Goal: Transaction & Acquisition: Book appointment/travel/reservation

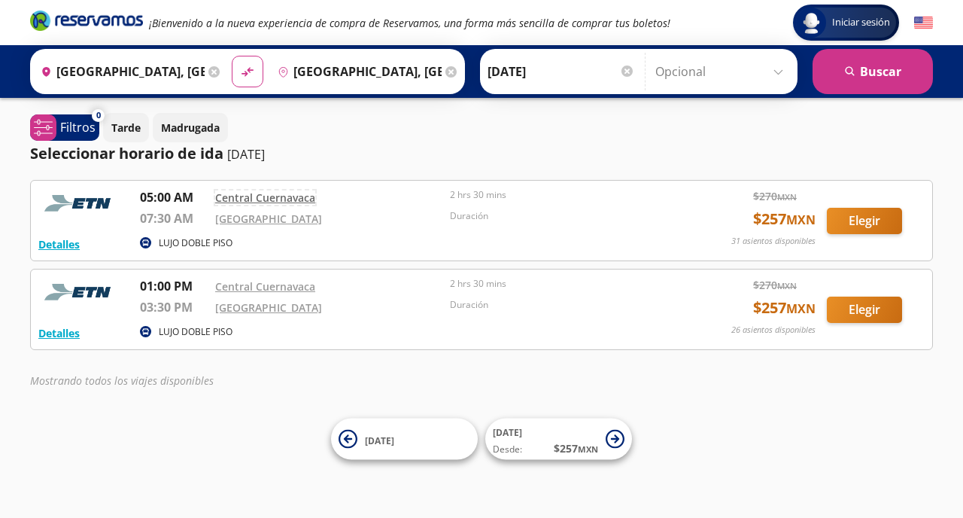
click at [251, 195] on link "Central Cuernavaca" at bounding box center [265, 197] width 100 height 14
click at [872, 214] on button "Elegir" at bounding box center [864, 221] width 75 height 26
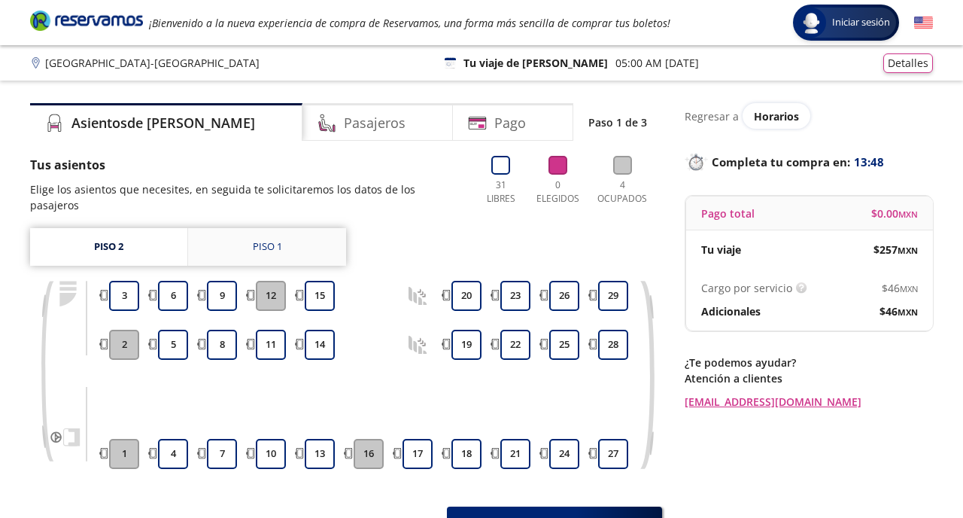
click at [275, 239] on div "Piso 1" at bounding box center [267, 246] width 29 height 15
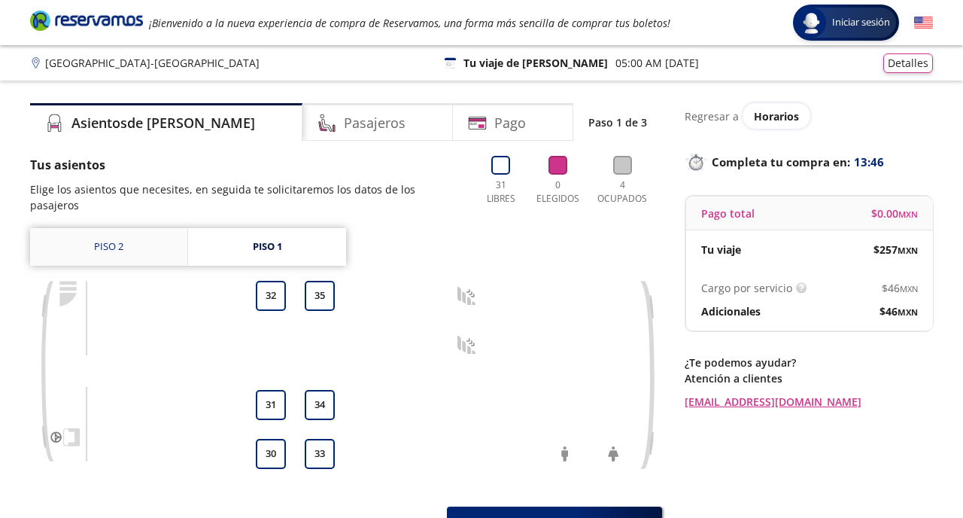
click at [154, 229] on link "Piso 2" at bounding box center [108, 247] width 157 height 38
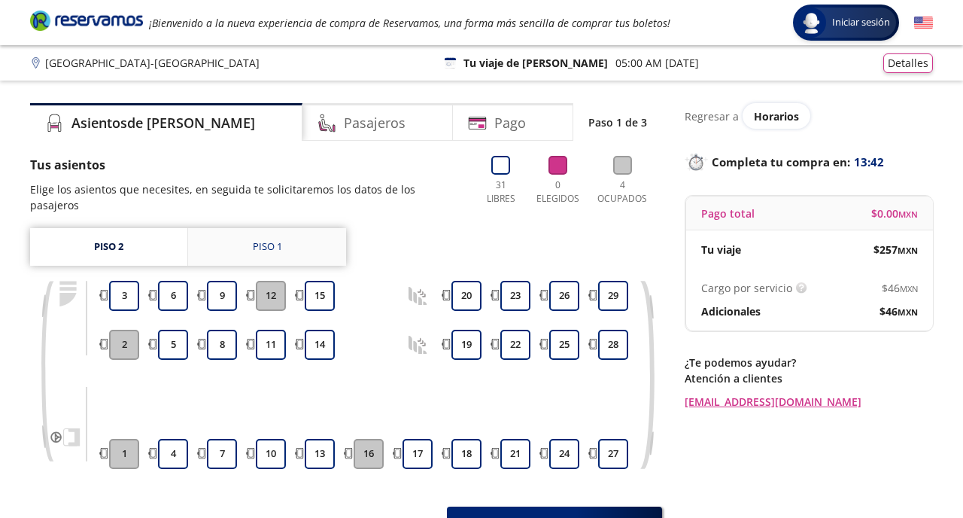
click at [275, 239] on div "Piso 1" at bounding box center [267, 246] width 29 height 15
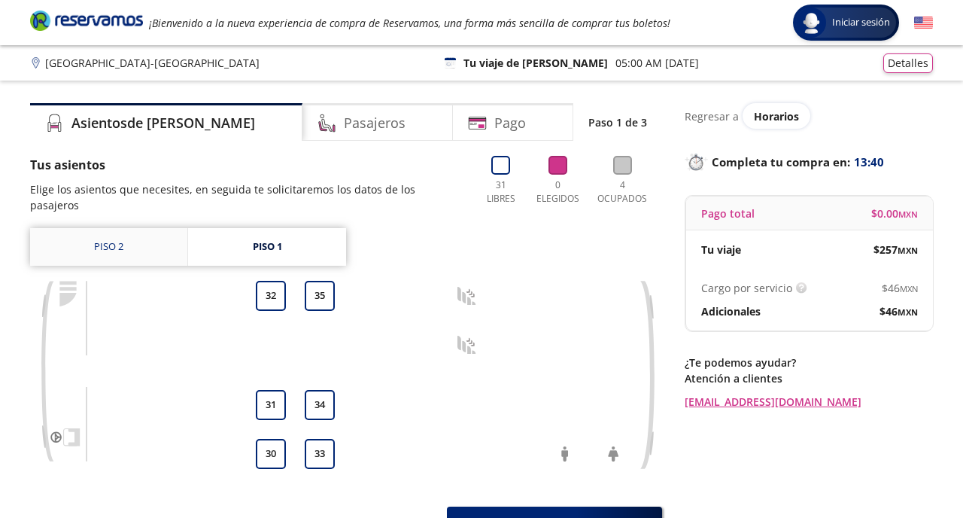
click at [143, 230] on link "Piso 2" at bounding box center [108, 247] width 157 height 38
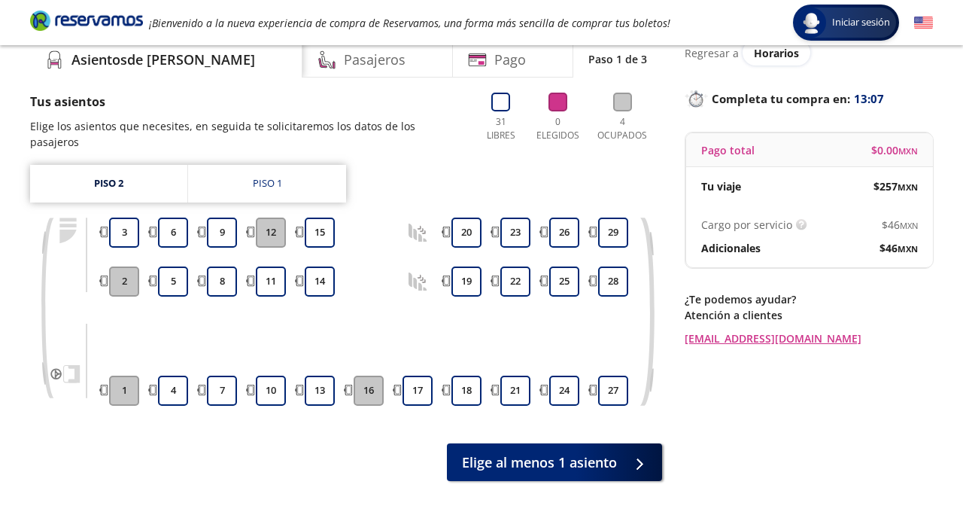
scroll to position [67, 0]
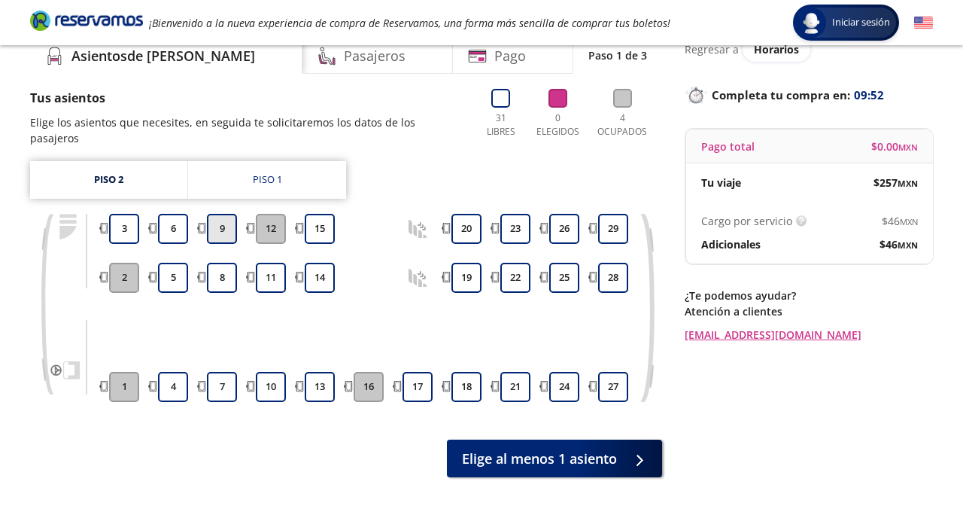
click at [221, 220] on button "9" at bounding box center [222, 229] width 30 height 30
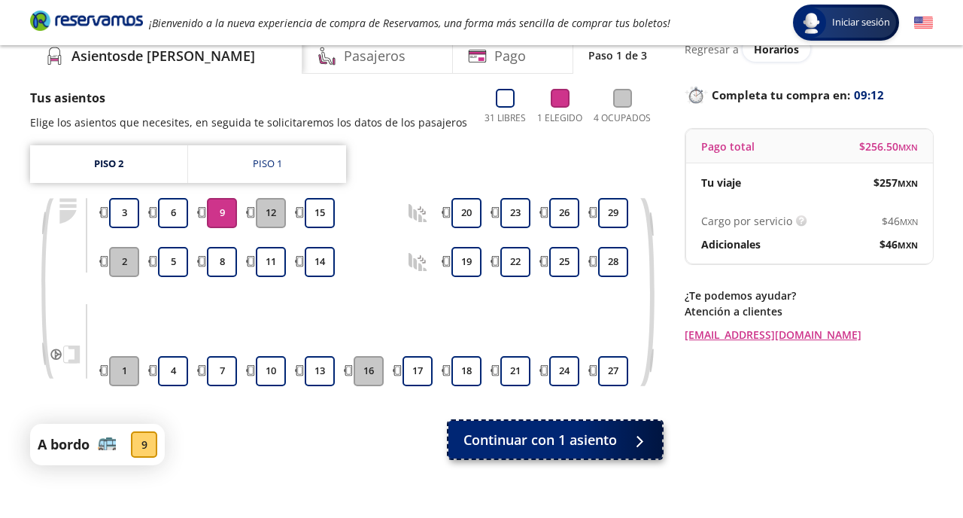
click at [619, 441] on button "Continuar con 1 asiento" at bounding box center [556, 440] width 214 height 38
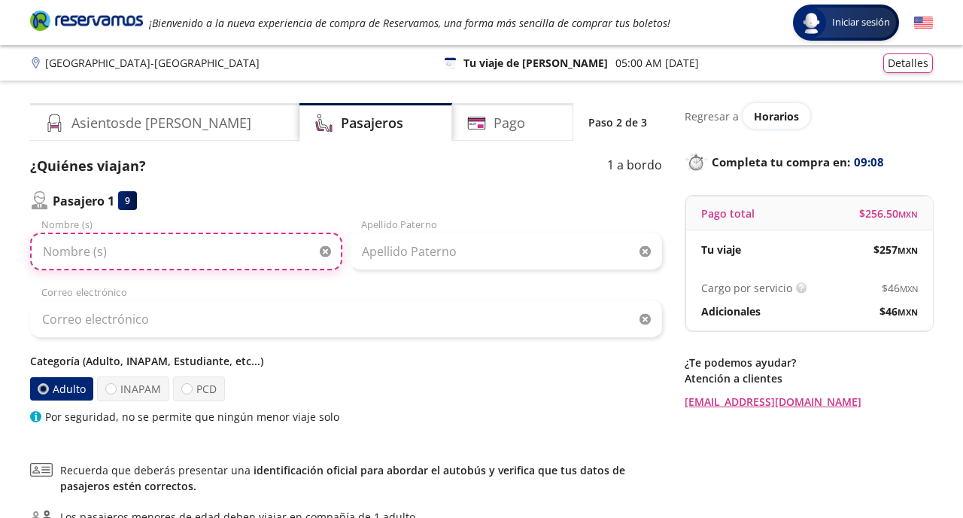
click at [193, 253] on input "Nombre (s)" at bounding box center [186, 252] width 312 height 38
type input "[PERSON_NAME]"
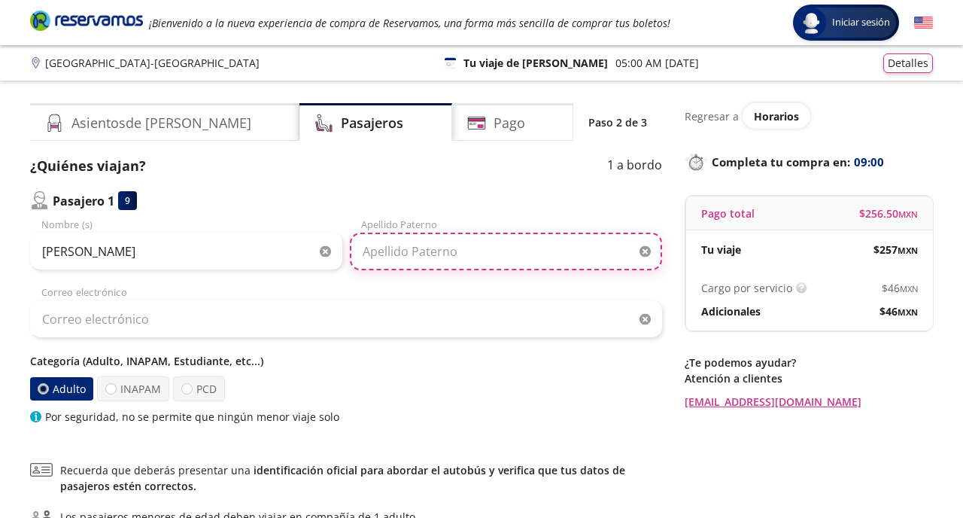
click at [396, 255] on input "Apellido Paterno" at bounding box center [506, 252] width 312 height 38
type input "MAILLARD"
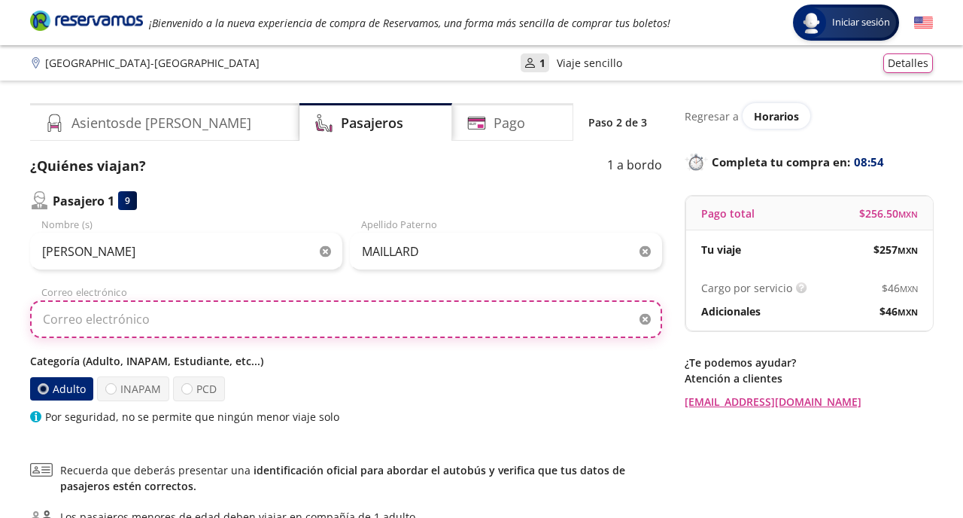
click at [109, 317] on input "Correo electrónico" at bounding box center [346, 319] width 632 height 38
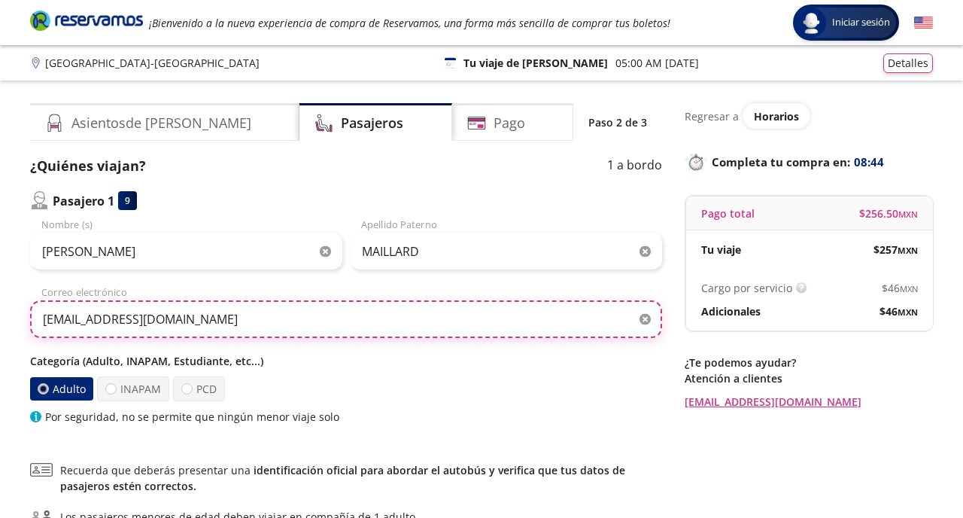
type input "[EMAIL_ADDRESS][DOMAIN_NAME]"
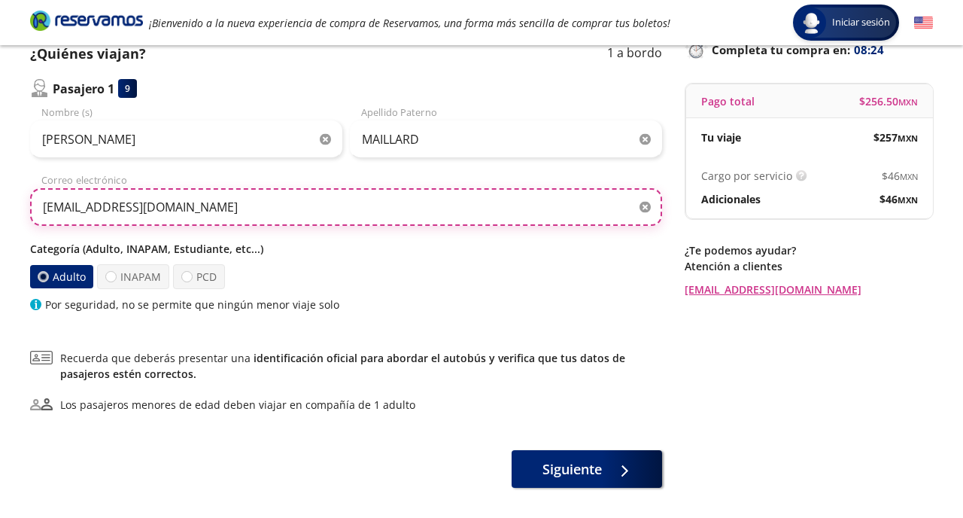
scroll to position [114, 0]
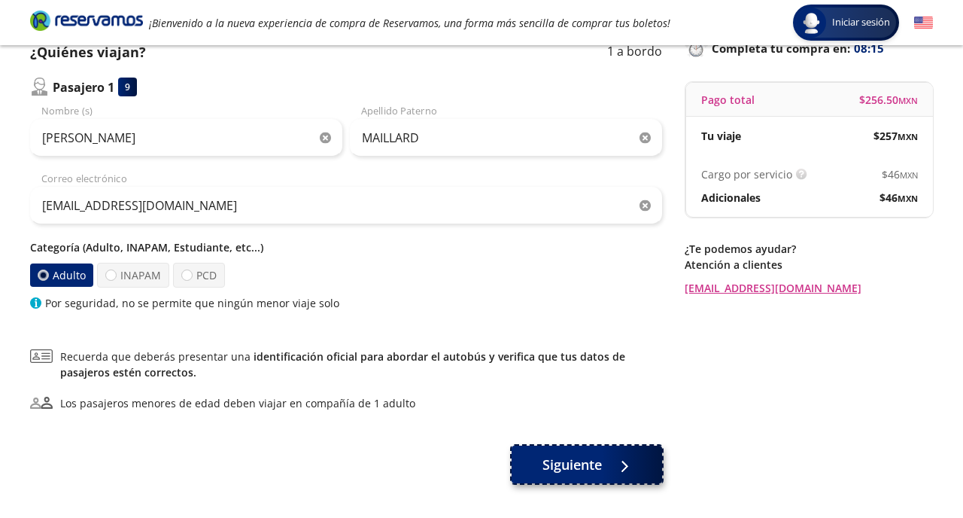
click at [625, 462] on icon at bounding box center [618, 466] width 11 height 11
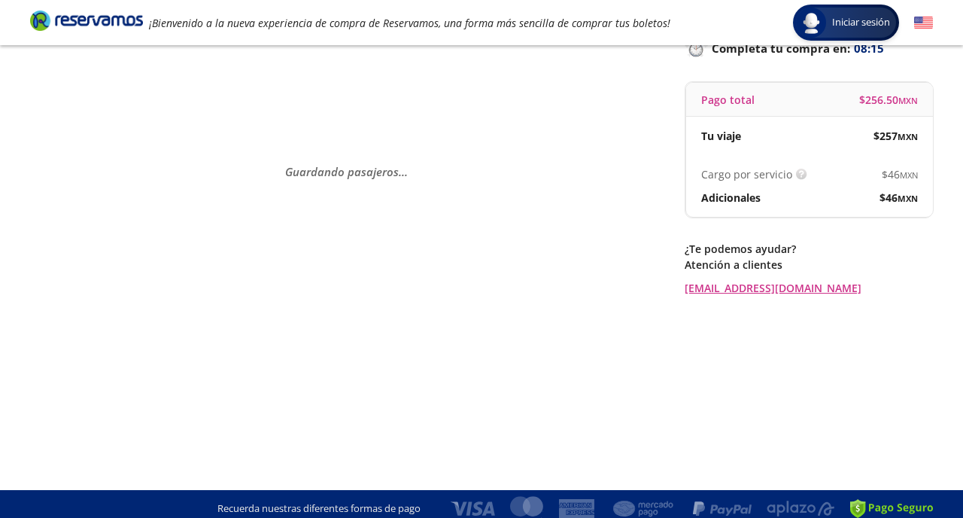
scroll to position [0, 0]
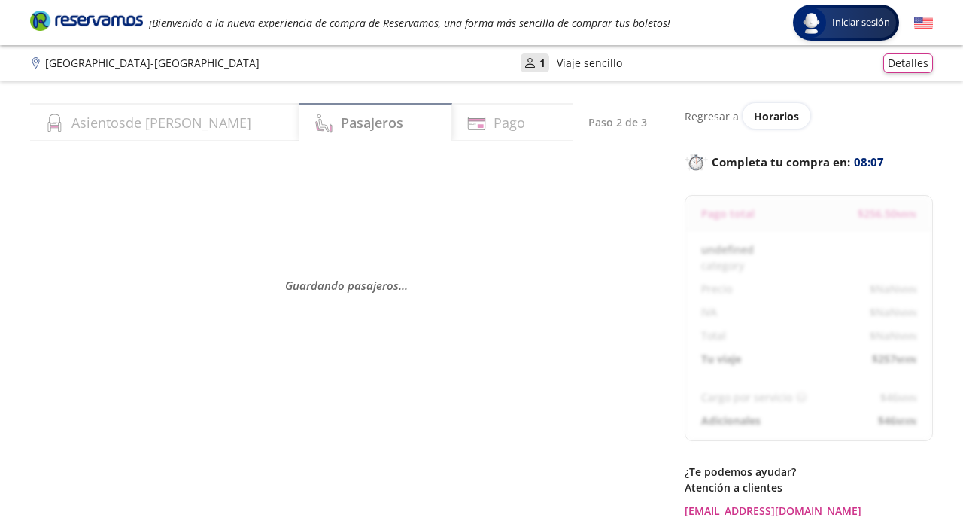
select select "MX"
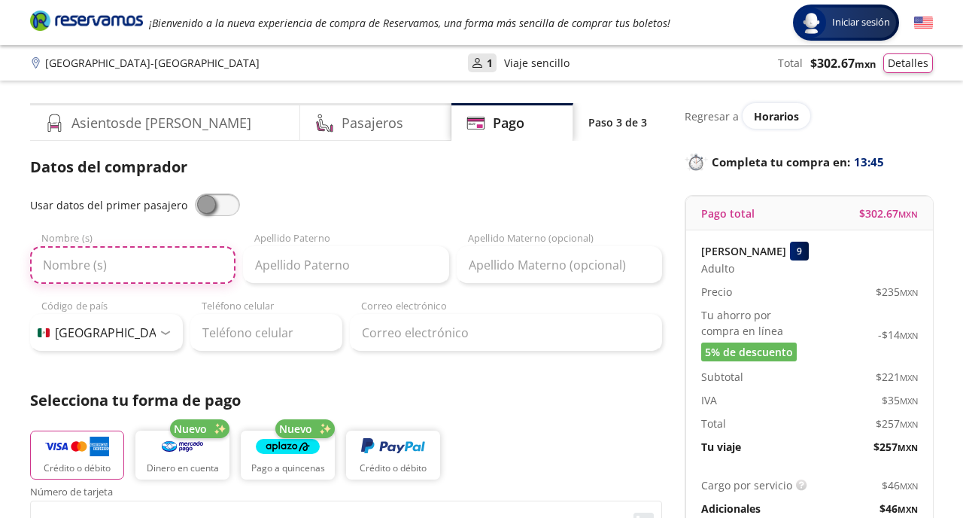
click at [133, 270] on input "Nombre (s)" at bounding box center [132, 265] width 205 height 38
type input "MARIADELCARMEN"
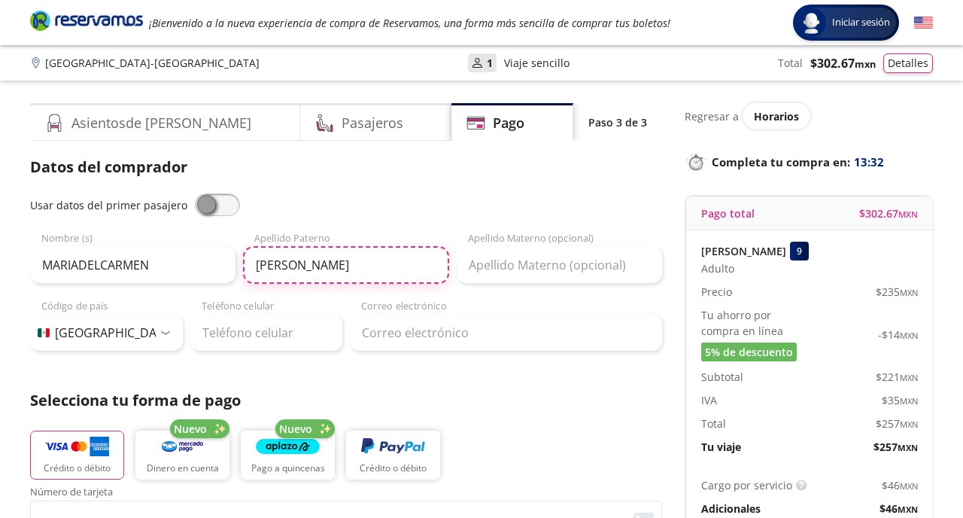
type input "[PERSON_NAME]"
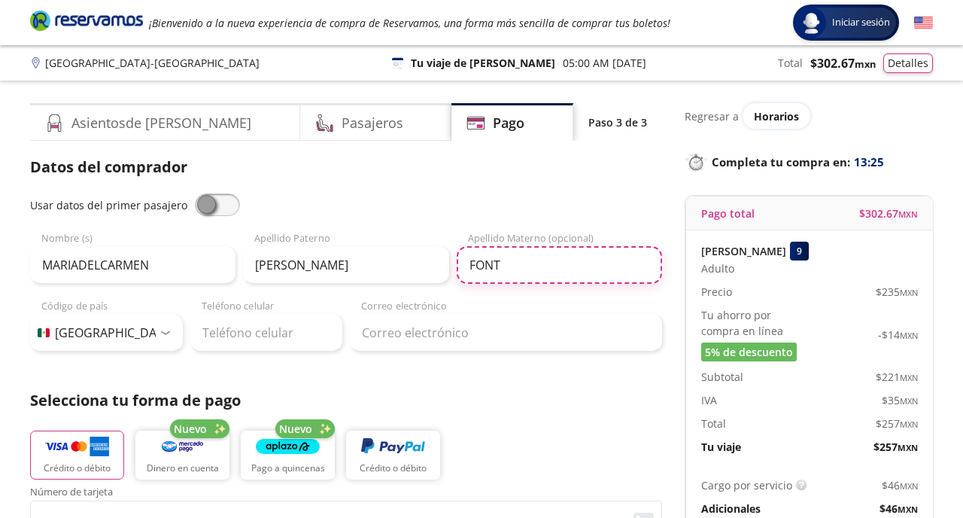
type input "FONT"
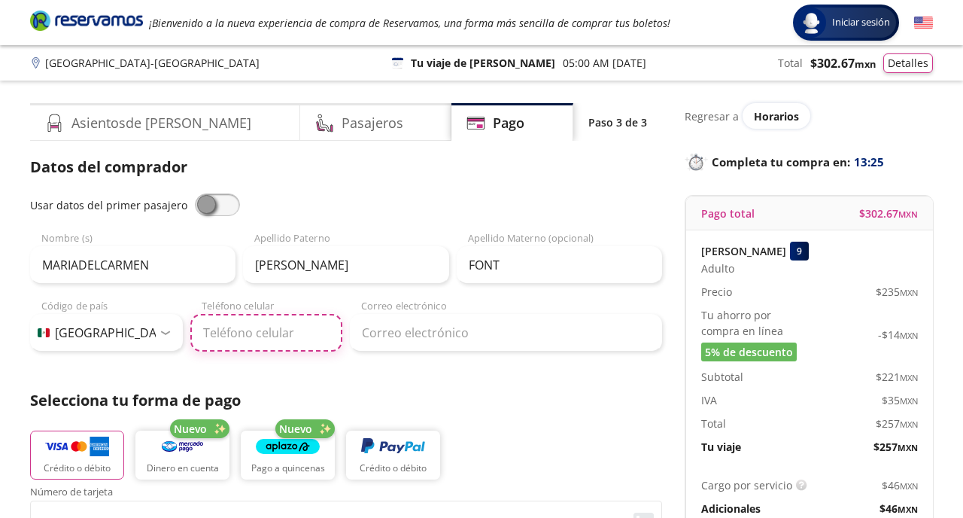
click at [264, 336] on input "Teléfono celular" at bounding box center [266, 333] width 153 height 38
type input "[PHONE_NUMBER]"
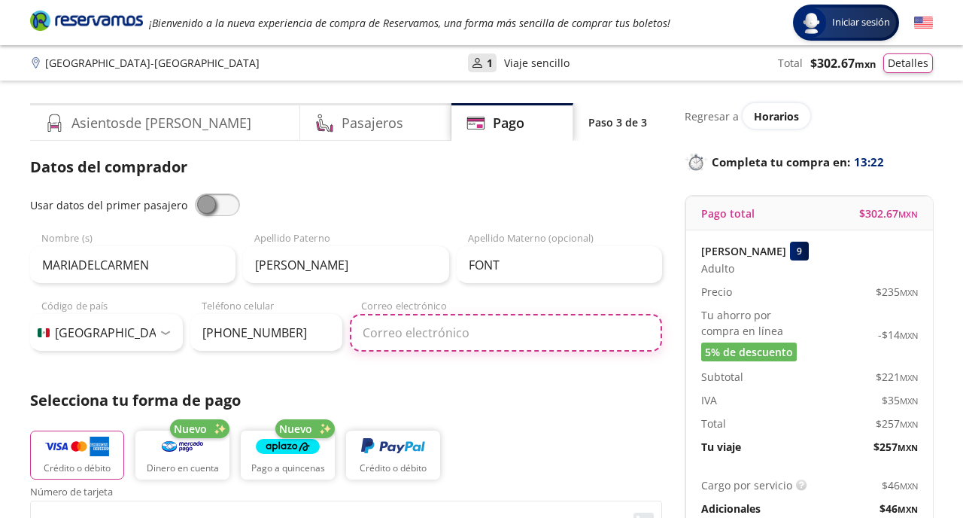
click at [411, 333] on input "Correo electrónico" at bounding box center [506, 333] width 312 height 38
type input "[EMAIL_ADDRESS][DOMAIN_NAME]"
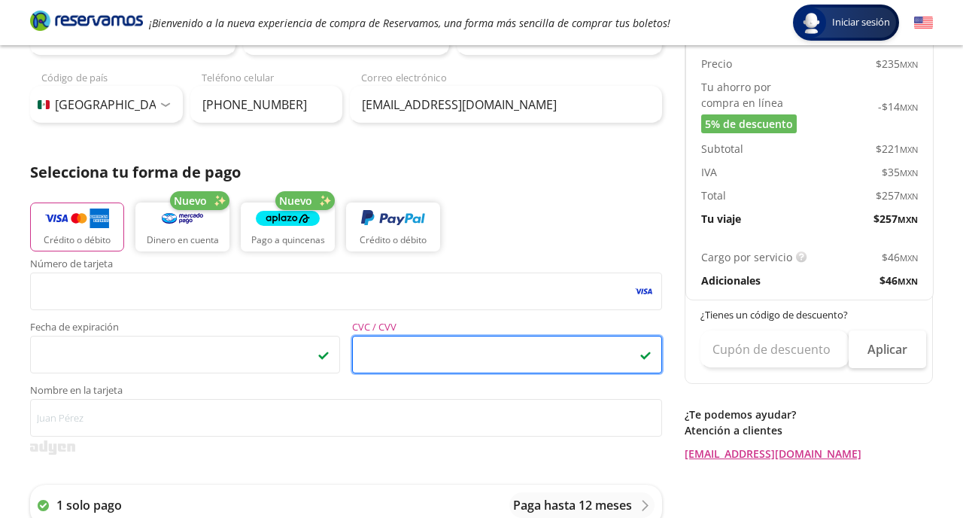
scroll to position [236, 0]
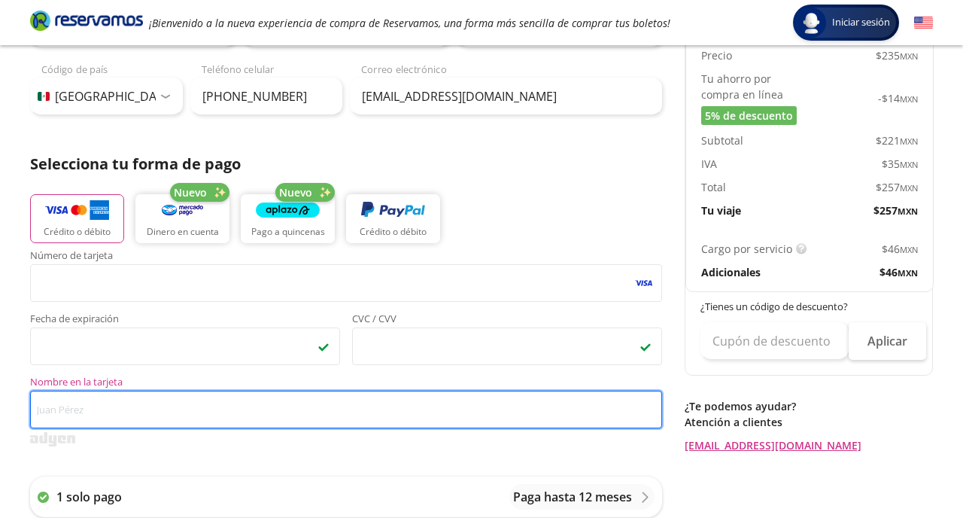
click at [142, 413] on input "Nombre en la tarjeta" at bounding box center [346, 410] width 632 height 38
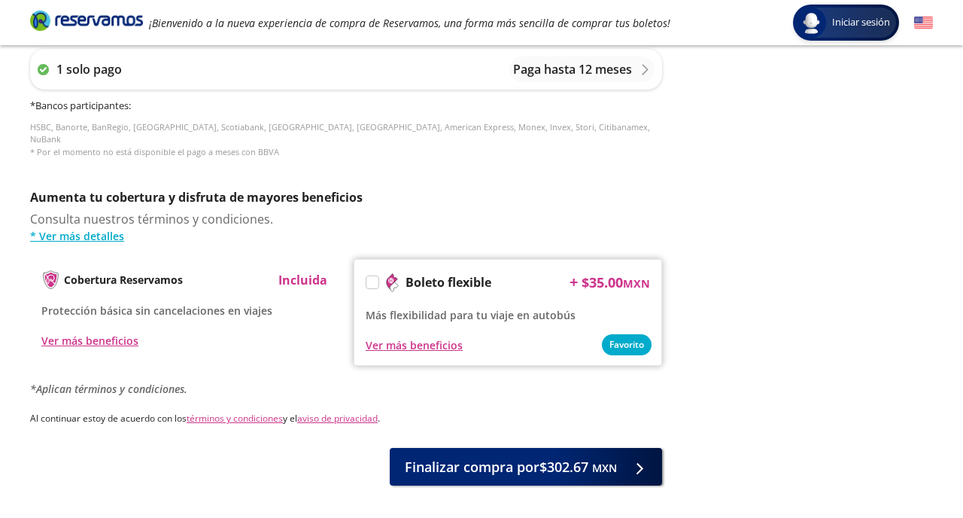
scroll to position [673, 0]
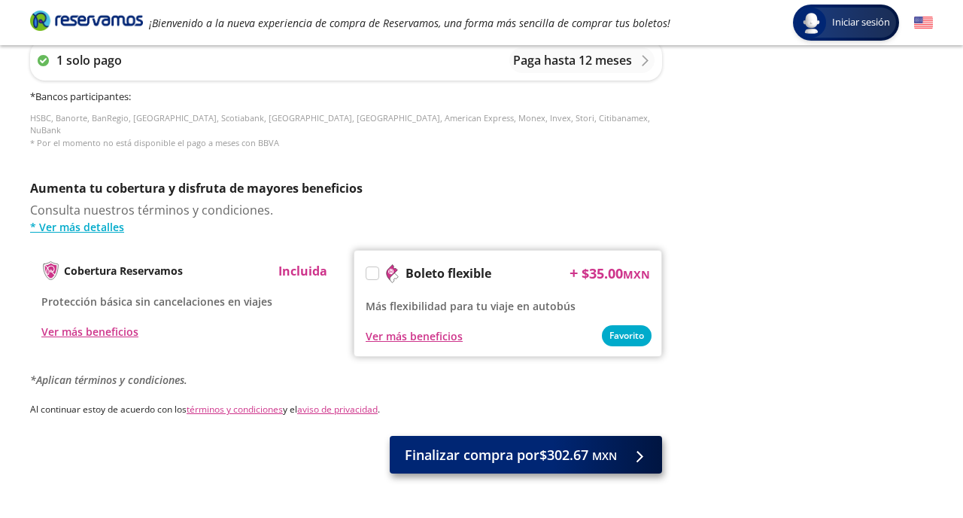
type input "[PERSON_NAME] DEL [PERSON_NAME] FONT"
click at [535, 449] on span "Finalizar compra por $302.67 MXN" at bounding box center [511, 455] width 212 height 20
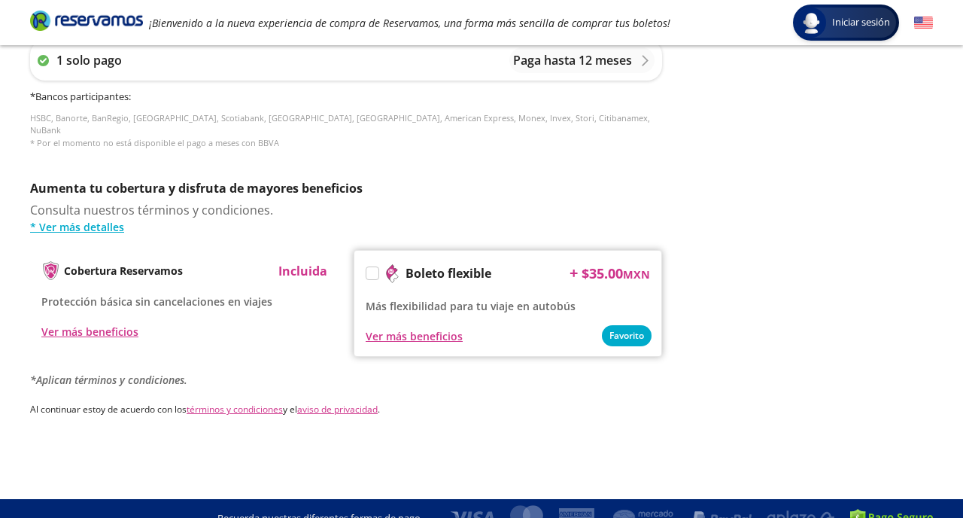
scroll to position [0, 0]
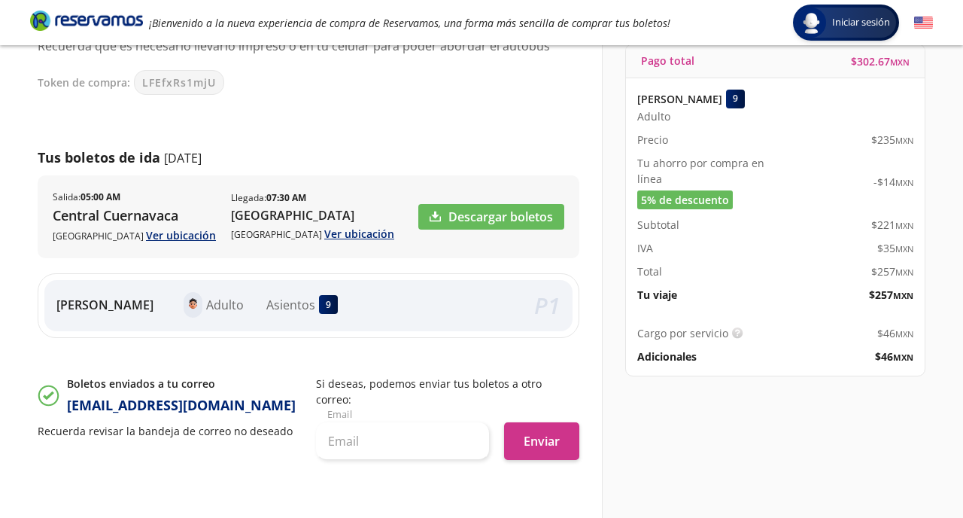
scroll to position [148, 0]
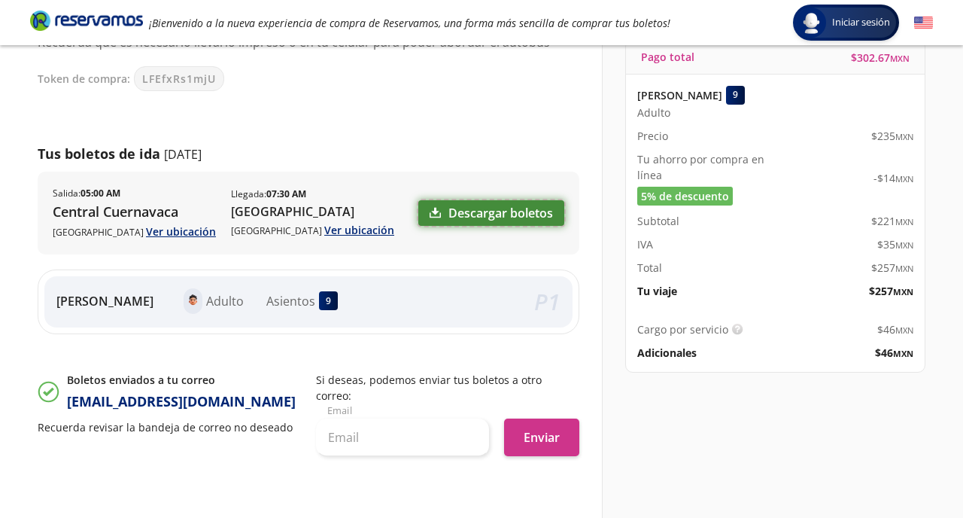
click at [445, 214] on link "Descargar boletos" at bounding box center [491, 213] width 146 height 26
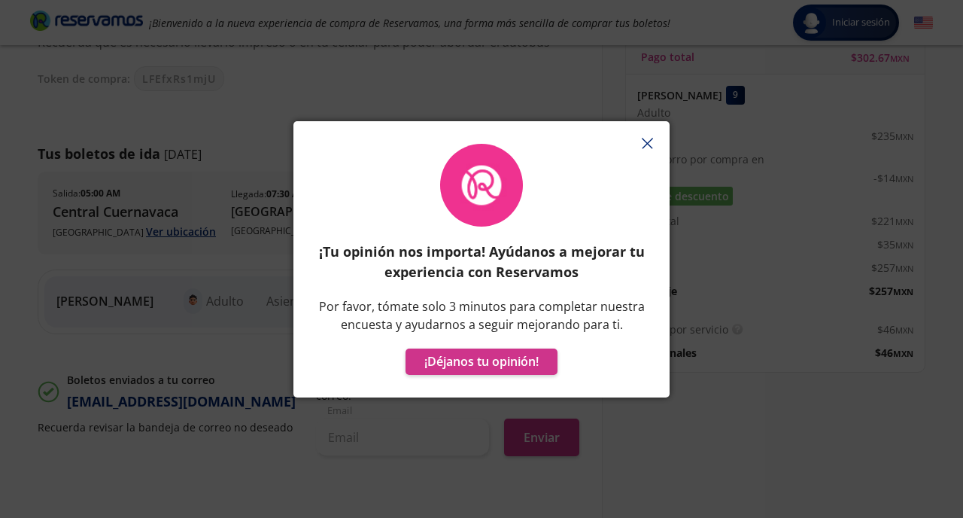
click at [652, 145] on icon "button" at bounding box center [647, 143] width 11 height 11
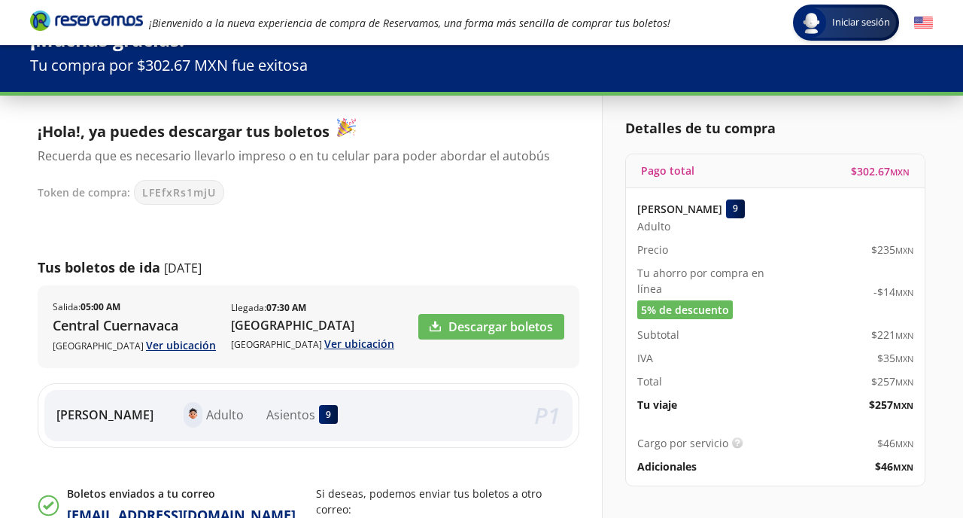
scroll to position [35, 0]
